Goal: Task Accomplishment & Management: Complete application form

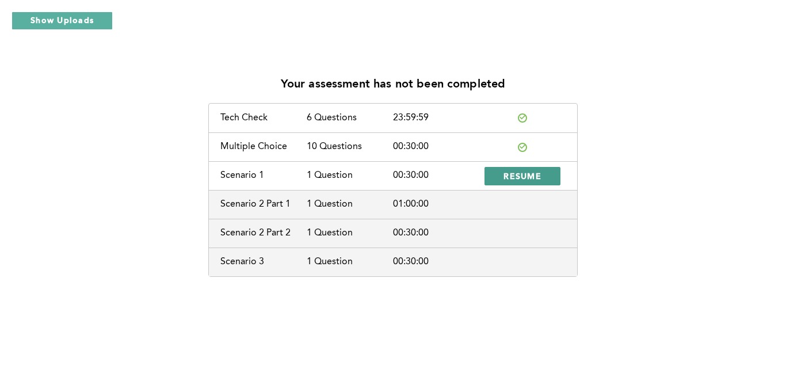
click at [528, 177] on span "RESUME" at bounding box center [523, 175] width 38 height 11
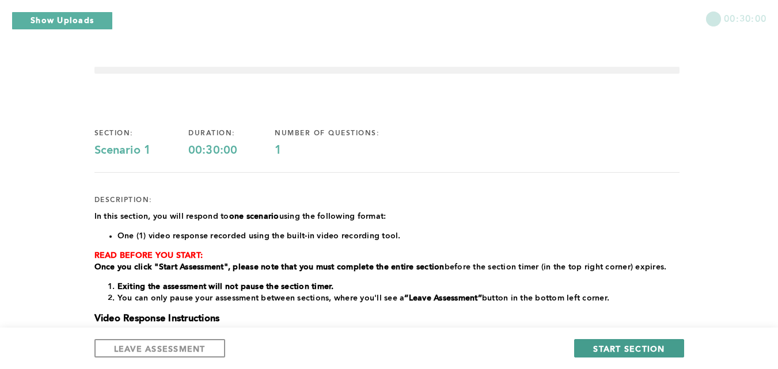
click at [624, 344] on span "START SECTION" at bounding box center [628, 348] width 71 height 11
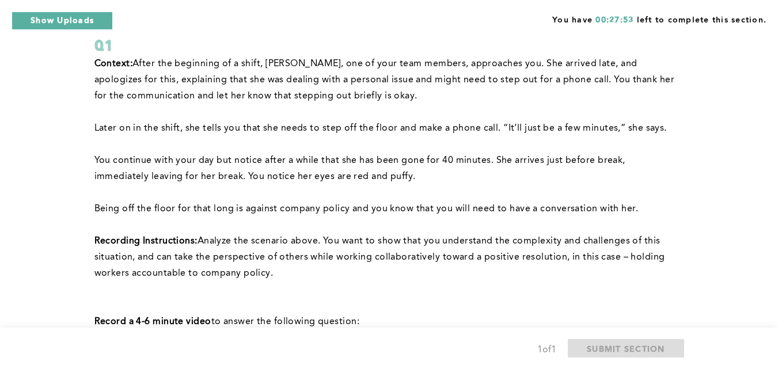
scroll to position [55, 0]
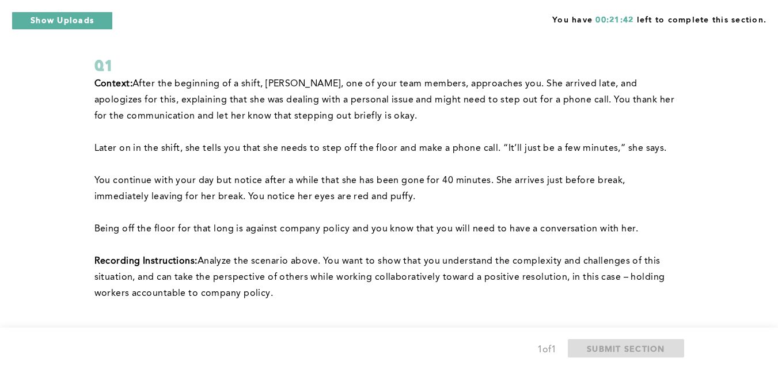
drag, startPoint x: 783, startPoint y: 242, endPoint x: 581, endPoint y: 306, distance: 212.0
click at [581, 306] on p at bounding box center [386, 310] width 585 height 16
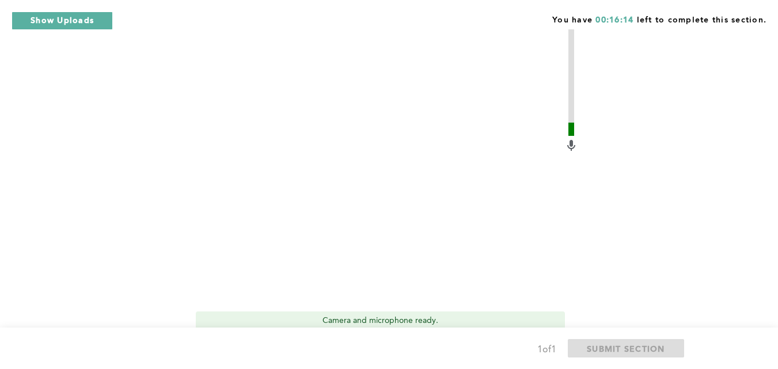
scroll to position [477, 0]
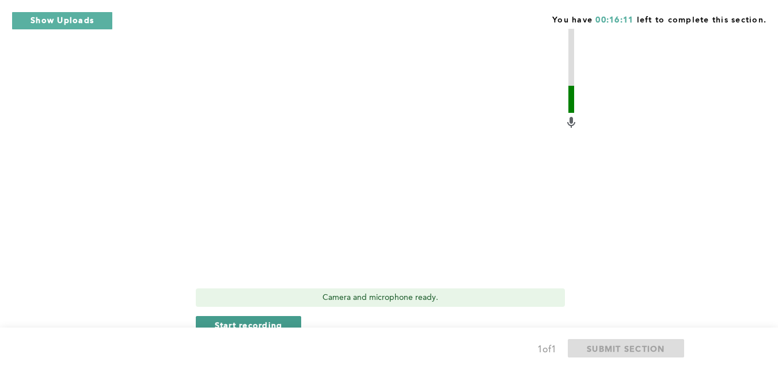
click at [270, 323] on span "Start recording" at bounding box center [249, 324] width 68 height 11
click at [280, 320] on span "Stop recording" at bounding box center [248, 324] width 67 height 11
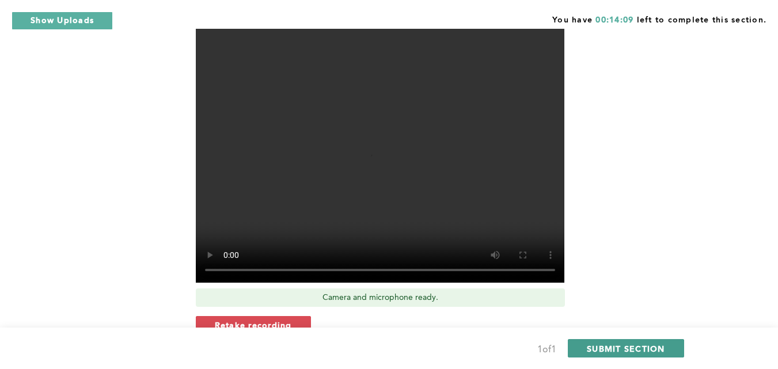
click at [647, 349] on span "SUBMIT SECTION" at bounding box center [625, 348] width 78 height 11
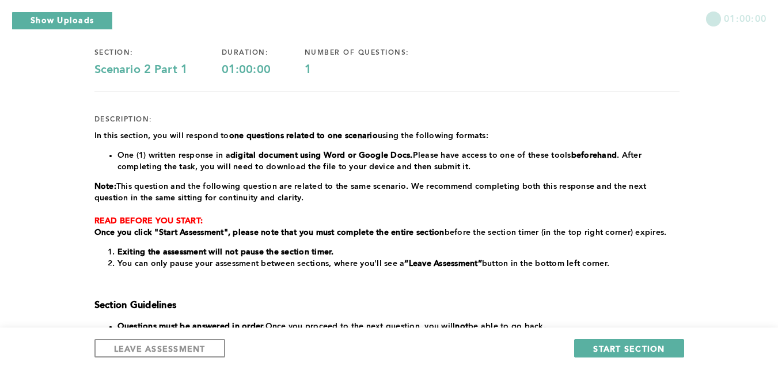
scroll to position [82, 0]
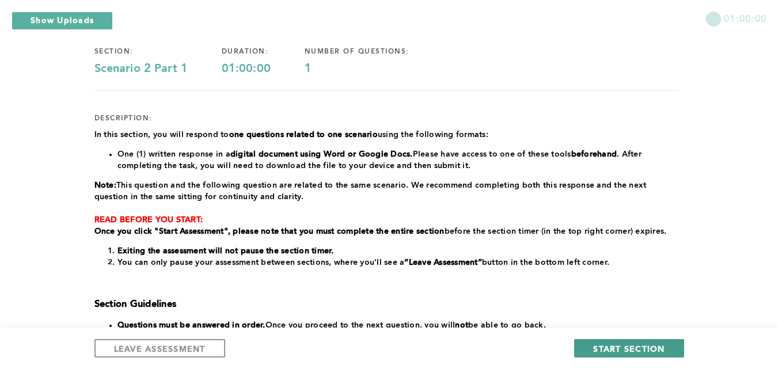
click at [634, 350] on span "START SECTION" at bounding box center [628, 348] width 71 height 11
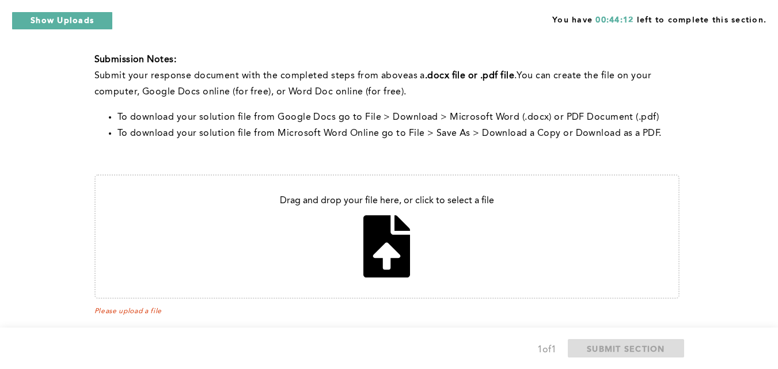
scroll to position [347, 0]
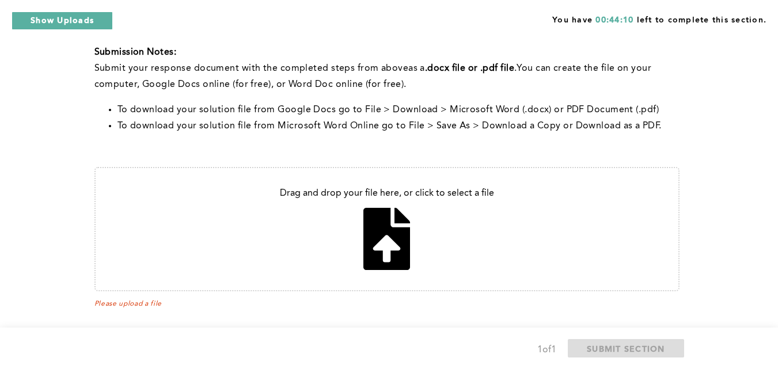
click at [399, 232] on input "file" at bounding box center [387, 229] width 582 height 122
type input "C:\fakepath\Untitled document (2).pdf"
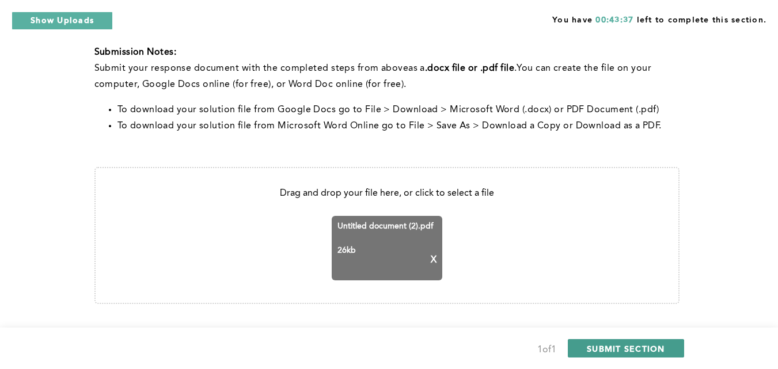
click at [656, 348] on span "SUBMIT SECTION" at bounding box center [625, 348] width 78 height 11
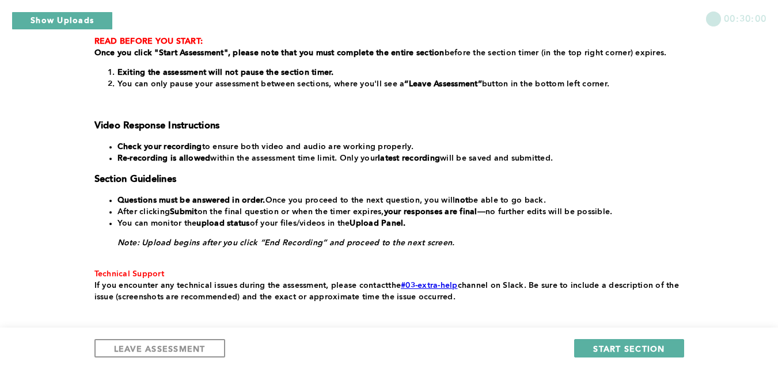
scroll to position [211, 0]
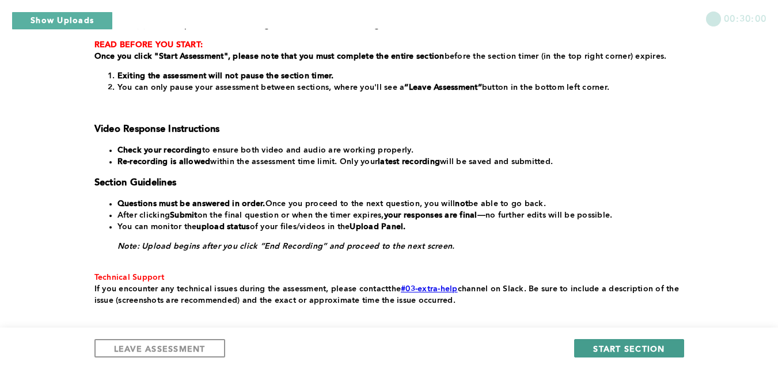
click at [625, 346] on span "START SECTION" at bounding box center [628, 348] width 71 height 11
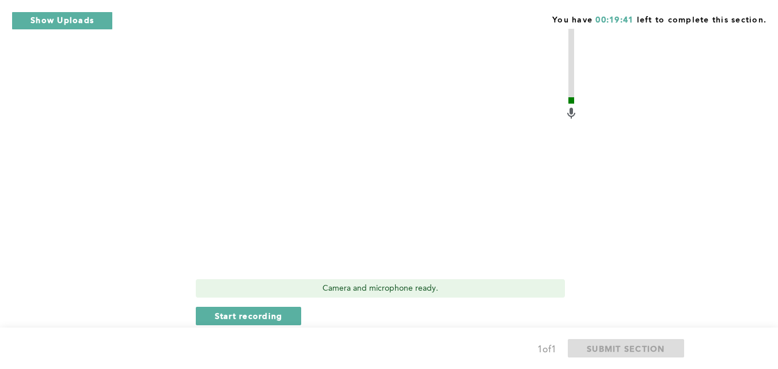
scroll to position [565, 0]
click at [274, 316] on span "Start recording" at bounding box center [249, 317] width 68 height 11
click at [274, 316] on span "Stop recording" at bounding box center [248, 317] width 67 height 11
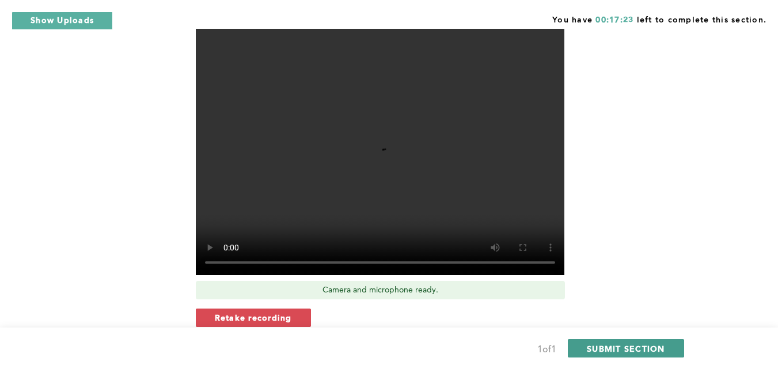
click at [634, 344] on span "SUBMIT SECTION" at bounding box center [625, 348] width 78 height 11
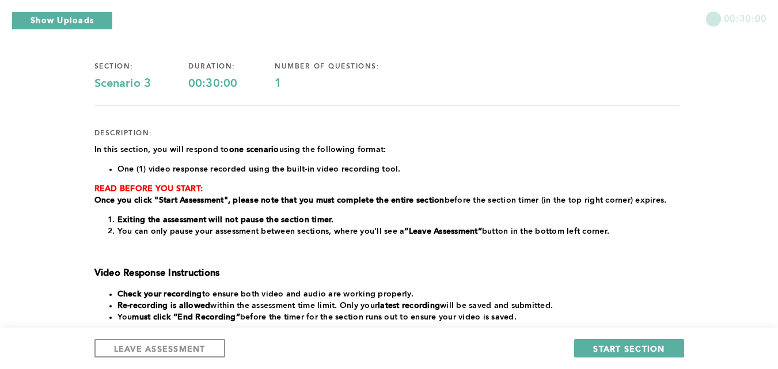
scroll to position [66, 0]
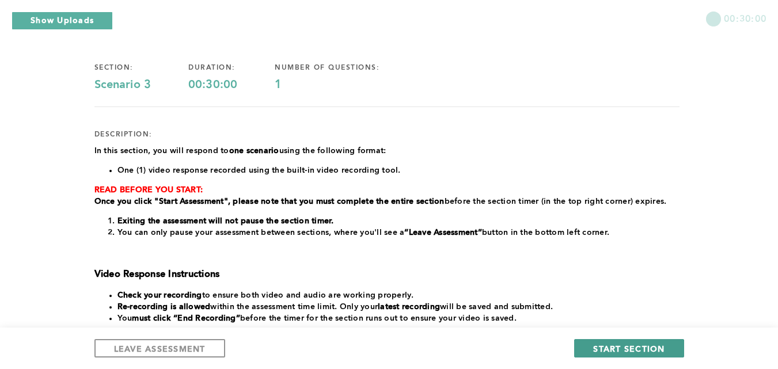
click at [646, 346] on span "START SECTION" at bounding box center [628, 348] width 71 height 11
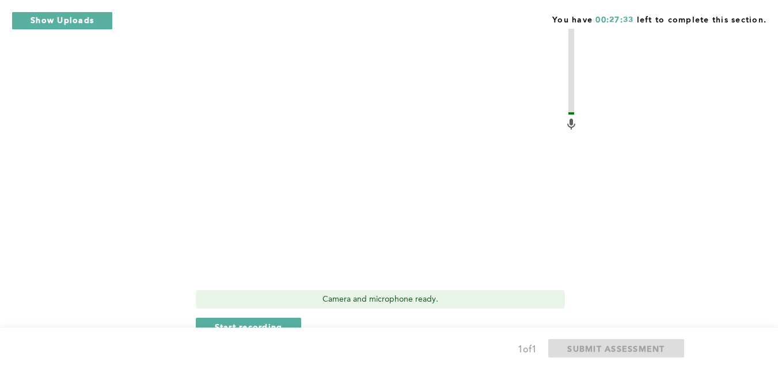
scroll to position [337, 0]
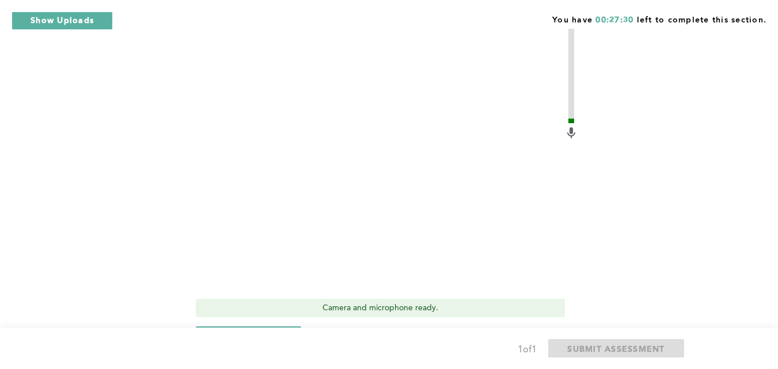
drag, startPoint x: 772, startPoint y: 290, endPoint x: 774, endPoint y: 277, distance: 13.3
click at [774, 277] on div "You have 00:27:30 left to complete this section. Q1 Context: You frequently hav…" at bounding box center [389, 60] width 778 height 794
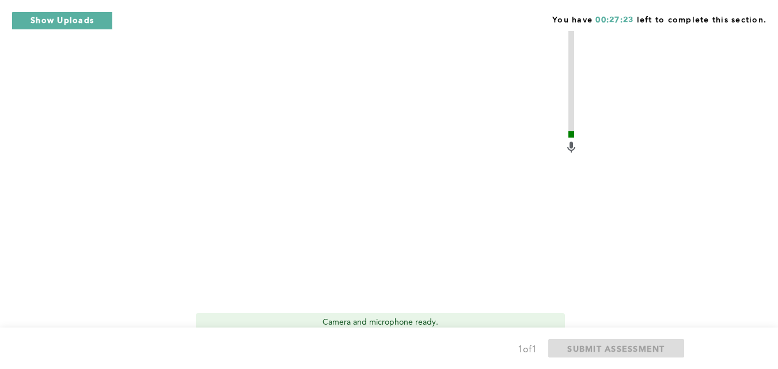
scroll to position [344, 0]
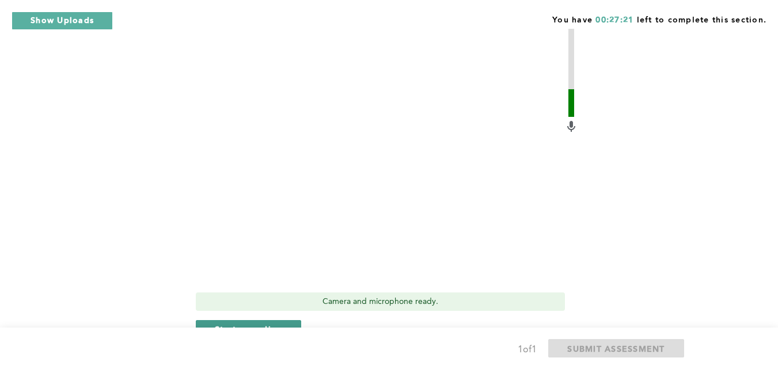
click at [279, 323] on span "Start recording" at bounding box center [249, 328] width 68 height 11
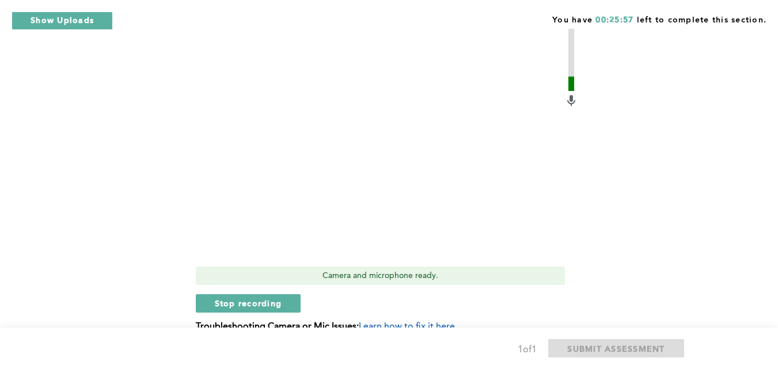
scroll to position [386, 0]
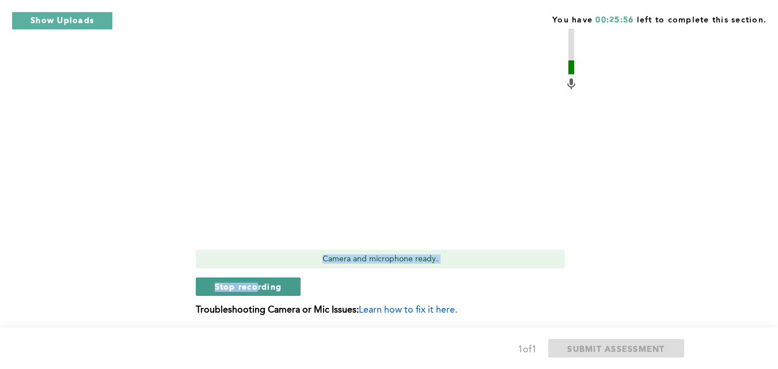
drag, startPoint x: 256, startPoint y: 249, endPoint x: 256, endPoint y: 264, distance: 15.0
click at [256, 260] on div "Video Duration Remaining: 4:38 Camera and microphone ready. Stop recording Trou…" at bounding box center [387, 137] width 382 height 375
click at [272, 281] on span "Stop recording" at bounding box center [248, 286] width 67 height 11
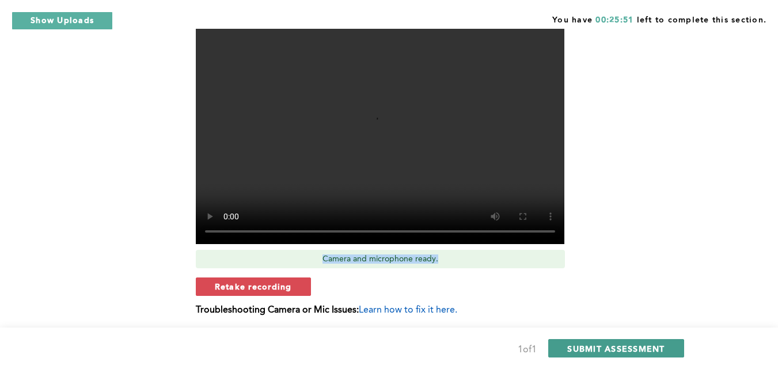
click at [620, 350] on span "SUBMIT ASSESSMENT" at bounding box center [615, 348] width 97 height 11
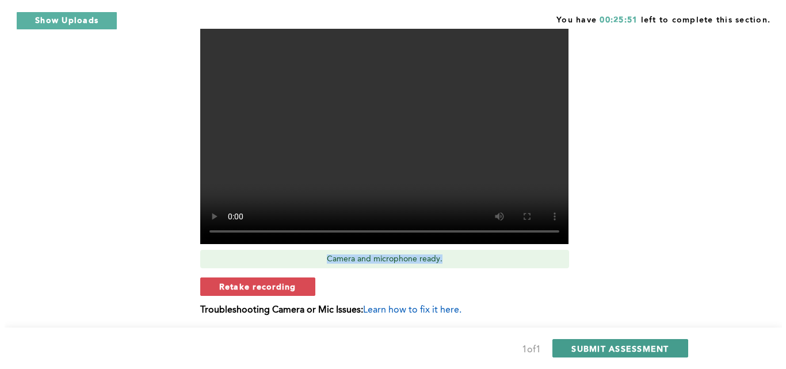
scroll to position [0, 0]
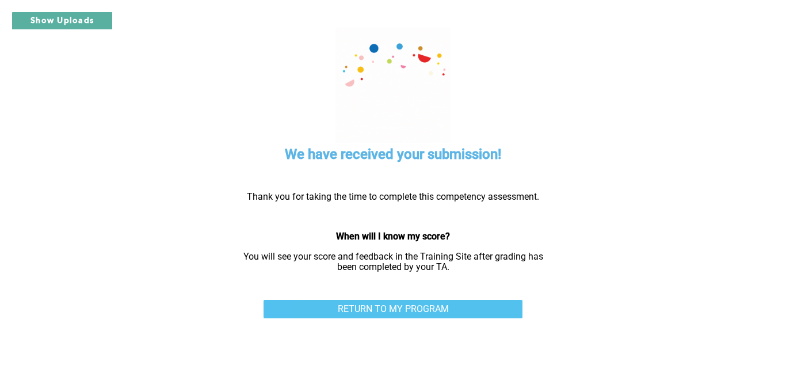
click at [380, 314] on link "RETURN TO MY PROGRAM" at bounding box center [393, 309] width 259 height 18
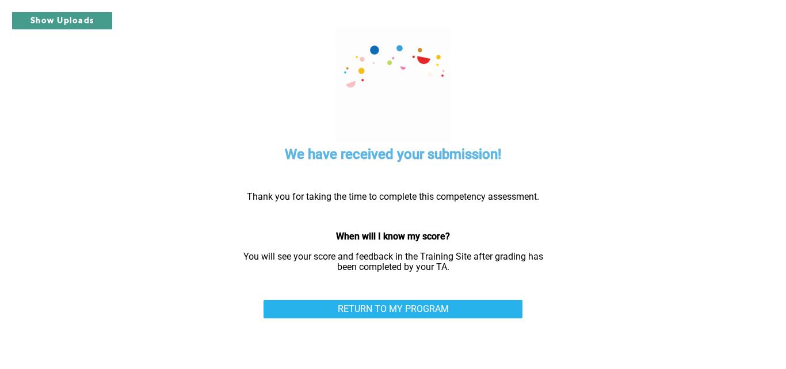
click at [93, 24] on button "Show Uploads" at bounding box center [62, 21] width 101 height 18
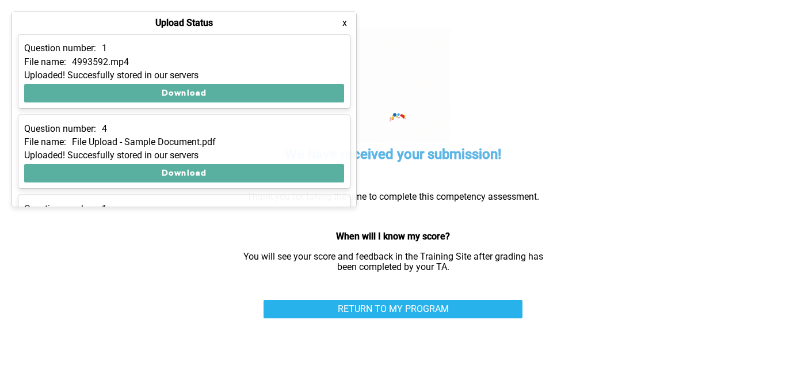
click at [348, 25] on button "x" at bounding box center [345, 23] width 12 height 12
